Goal: Transaction & Acquisition: Obtain resource

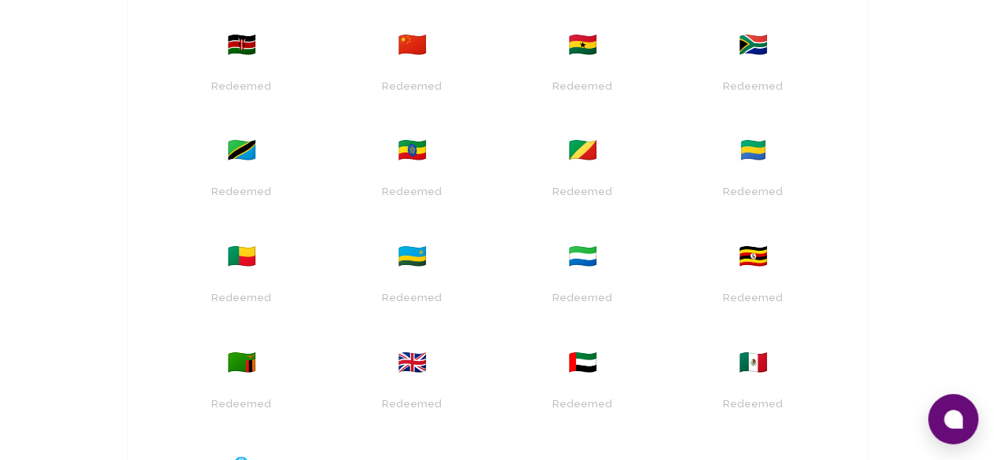
scroll to position [720, 0]
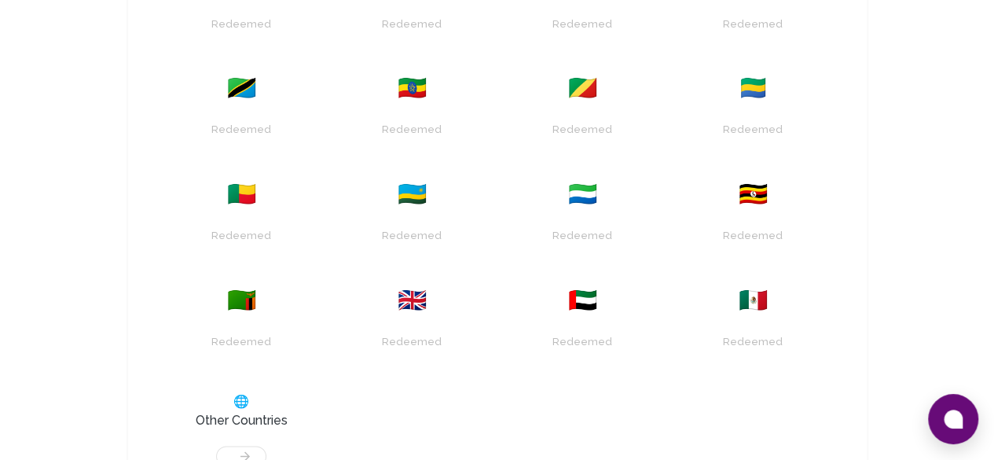
click at [166, 430] on div at bounding box center [242, 448] width 152 height 36
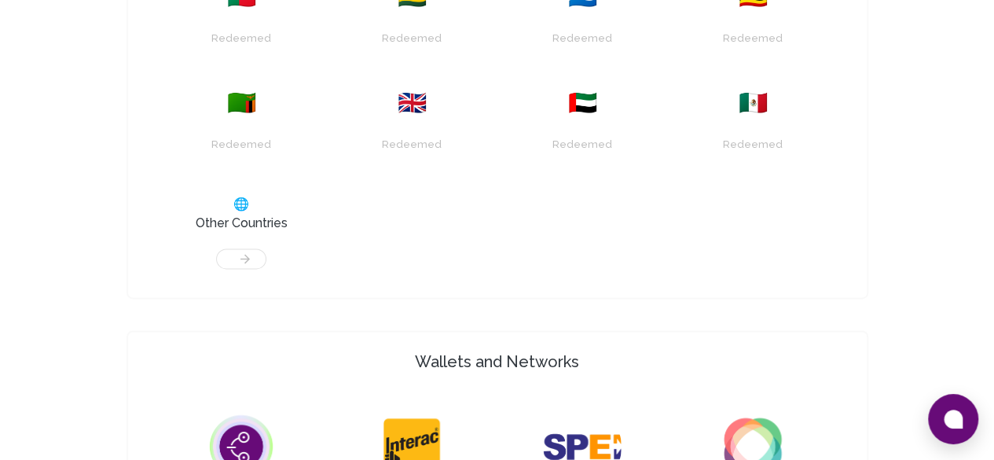
scroll to position [943, 0]
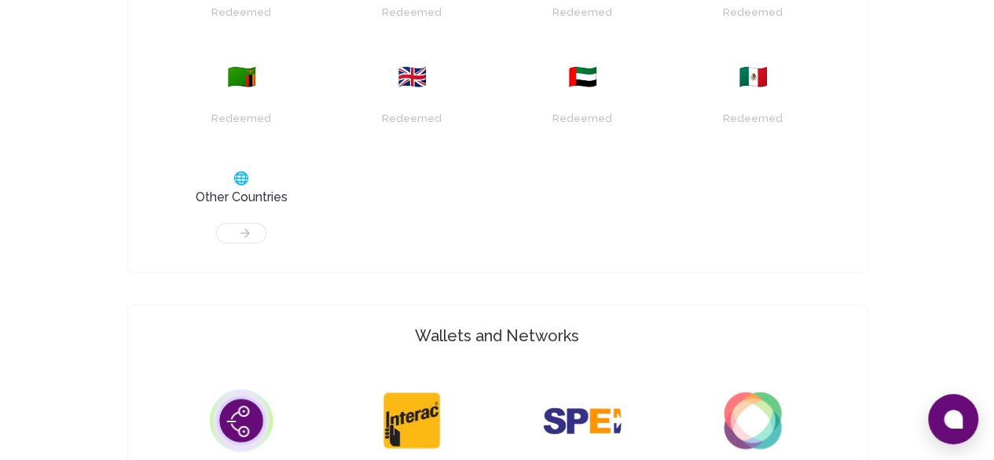
click at [202, 381] on img at bounding box center [241, 420] width 79 height 79
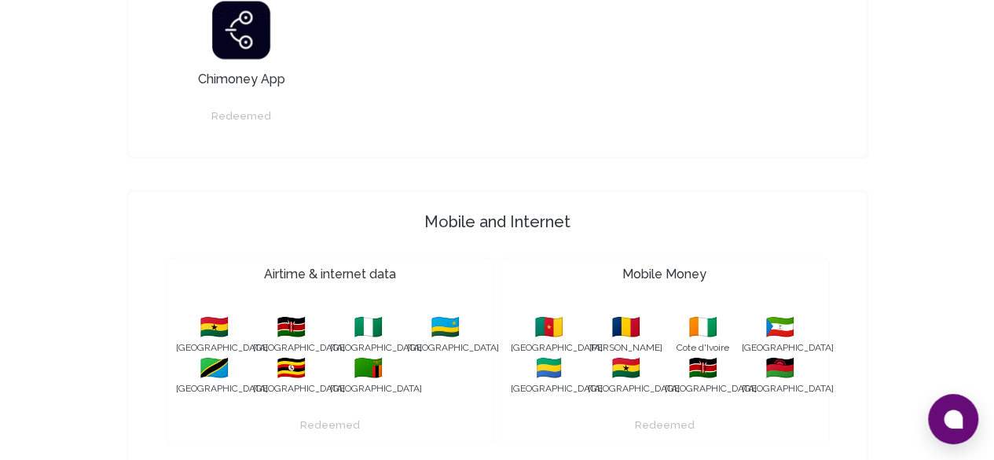
scroll to position [1585, 0]
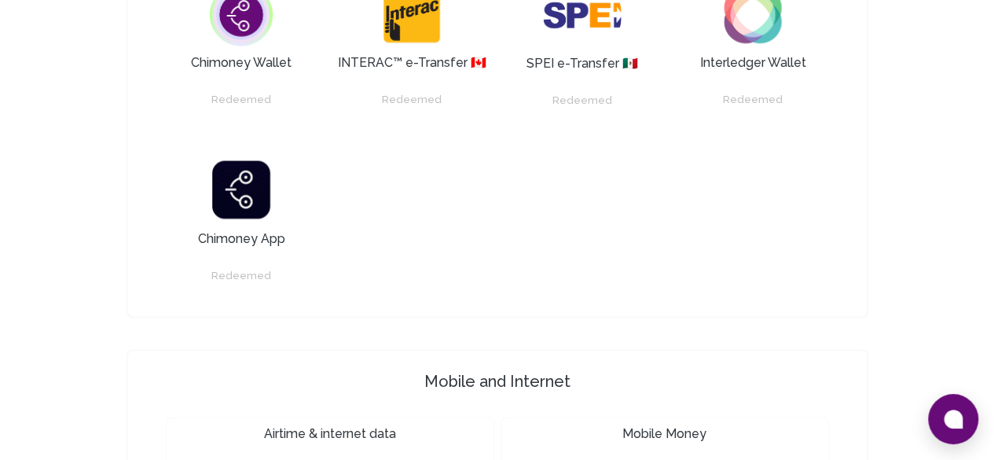
click at [935, 416] on button at bounding box center [953, 419] width 50 height 50
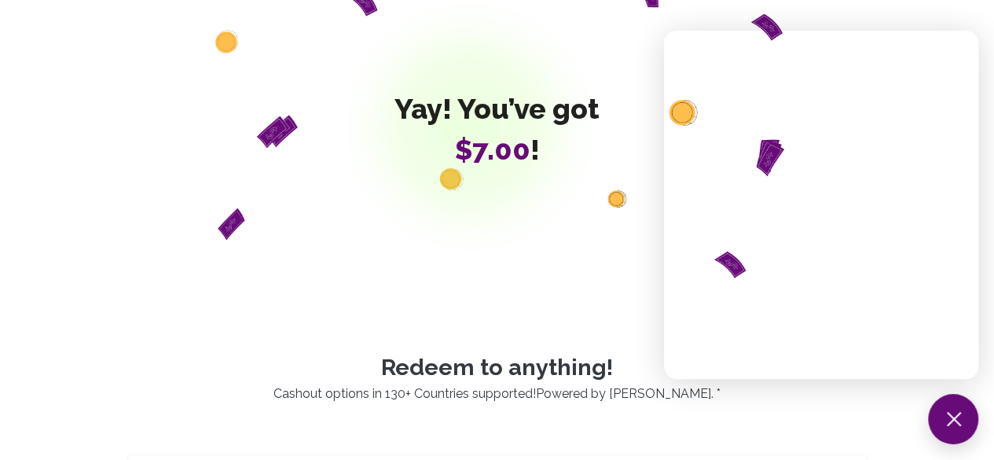
scroll to position [0, 0]
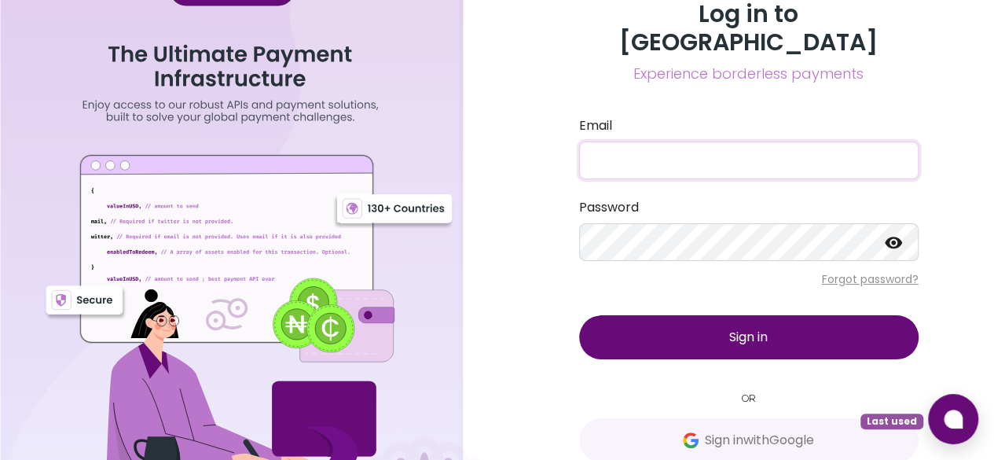
click at [649, 142] on input "Email" at bounding box center [749, 161] width 340 height 38
type input "thamsanqaluzipho@gmail.com"
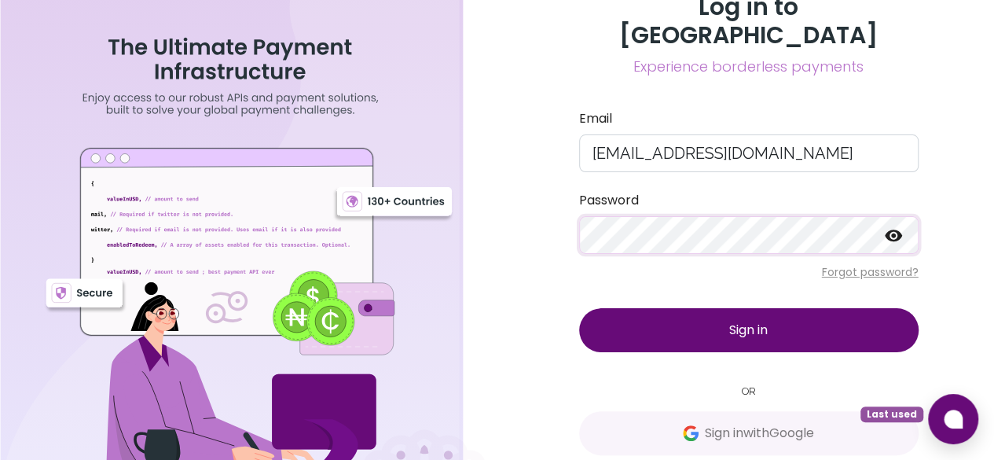
scroll to position [9, 0]
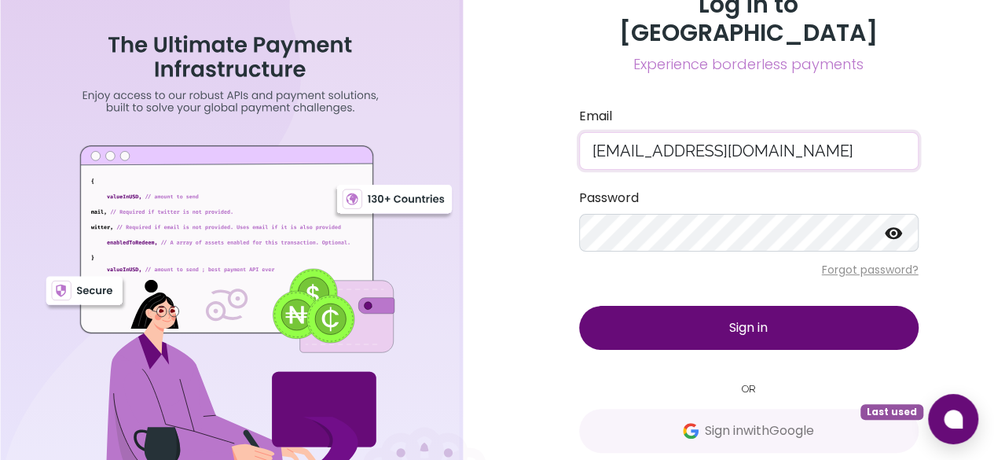
drag, startPoint x: 745, startPoint y: 125, endPoint x: 470, endPoint y: 105, distance: 275.9
click at [470, 105] on div "Log in to Chimoney Experience borderless payments Email thamsanqaluzipho@gmail.…" at bounding box center [497, 240] width 994 height 498
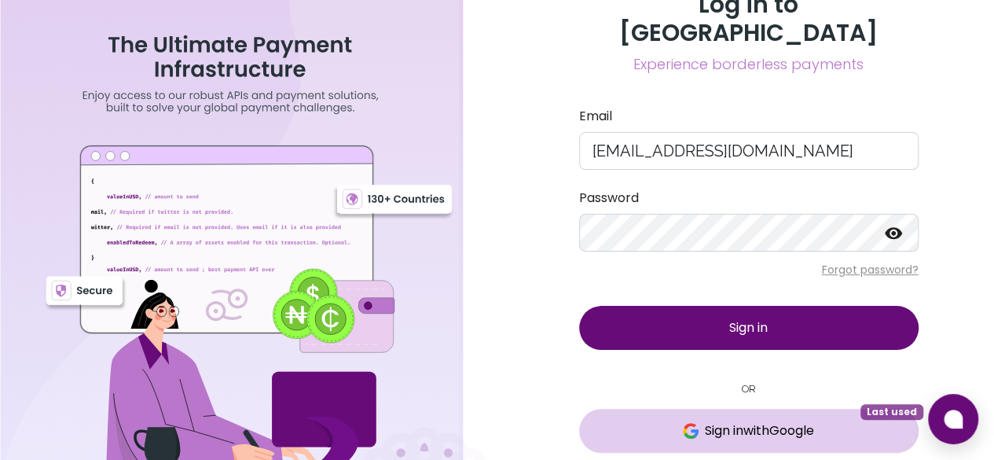
click at [739, 421] on span "Sign in with Google" at bounding box center [759, 430] width 109 height 19
